Goal: Task Accomplishment & Management: Manage account settings

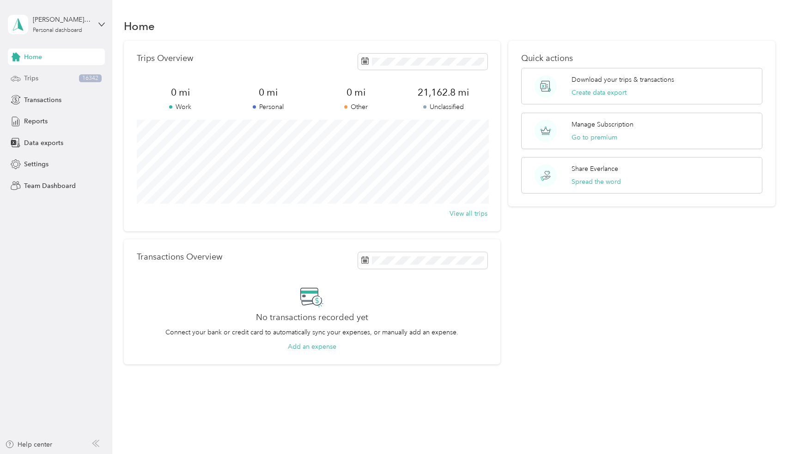
click at [28, 81] on span "Trips" at bounding box center [31, 78] width 14 height 10
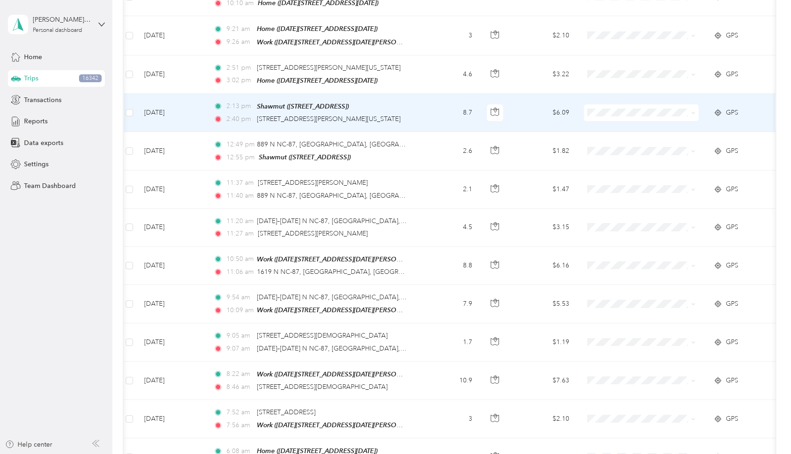
scroll to position [326, 0]
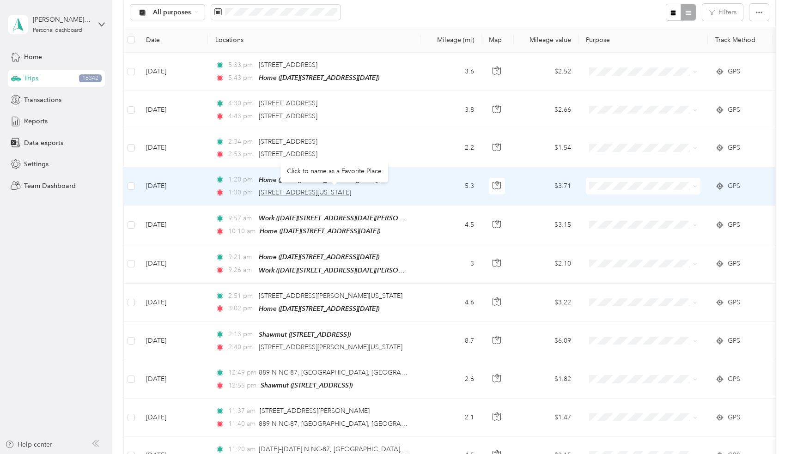
scroll to position [0, 1]
